Goal: Find specific page/section: Find specific page/section

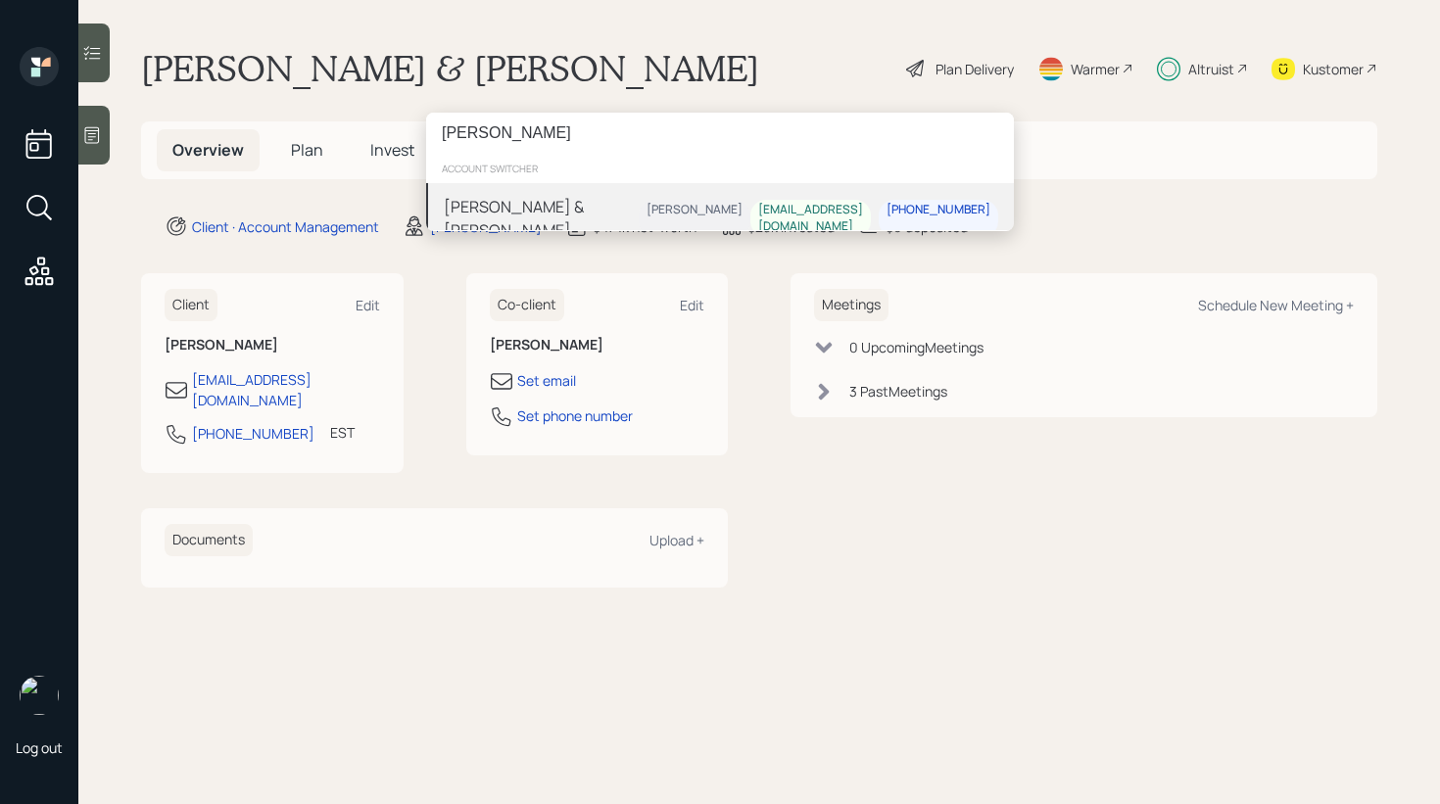
type input "[PERSON_NAME]"
click at [601, 211] on div "[PERSON_NAME] & [PERSON_NAME]" at bounding box center [541, 218] width 195 height 47
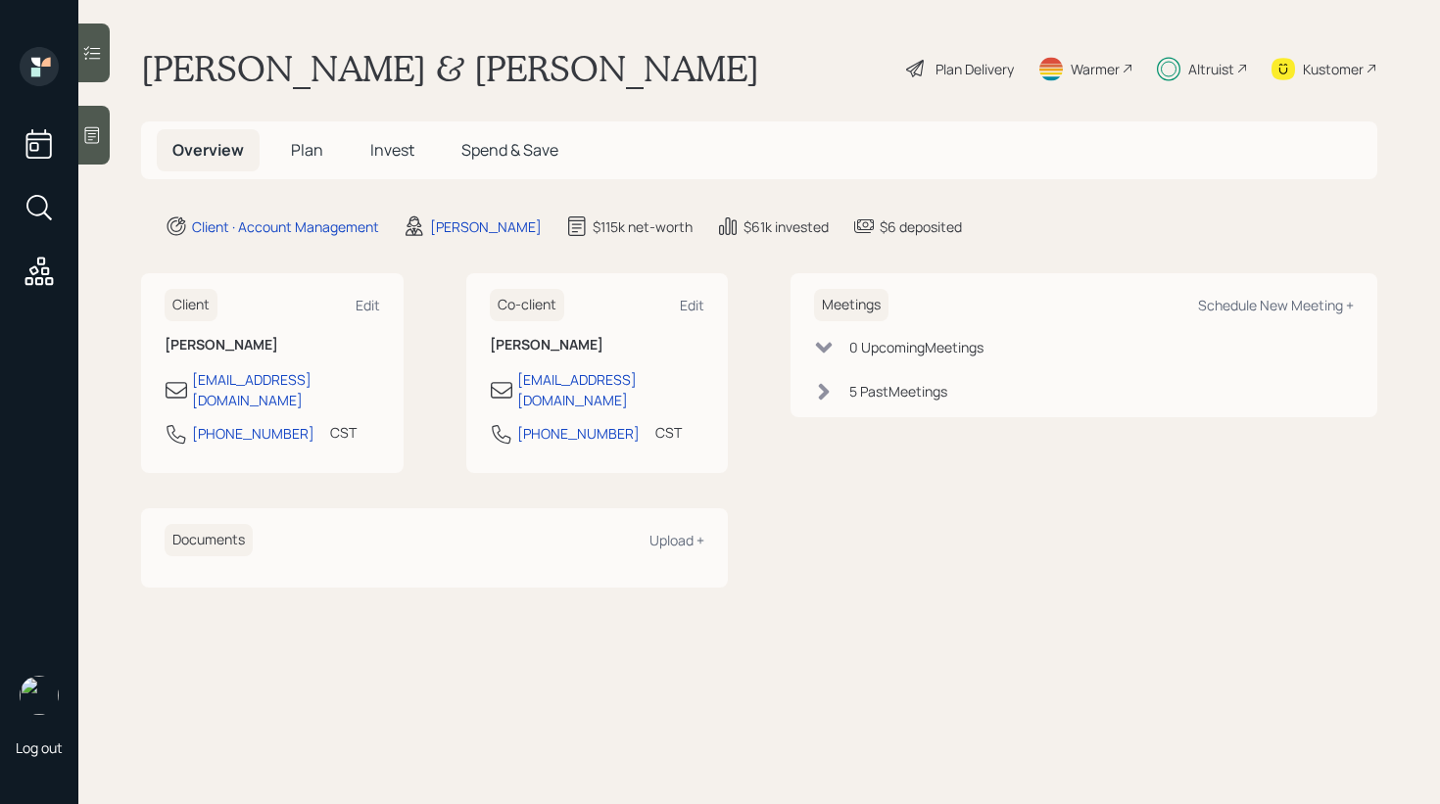
click at [413, 148] on h5 "Invest" at bounding box center [392, 150] width 75 height 42
